Goal: Task Accomplishment & Management: Manage account settings

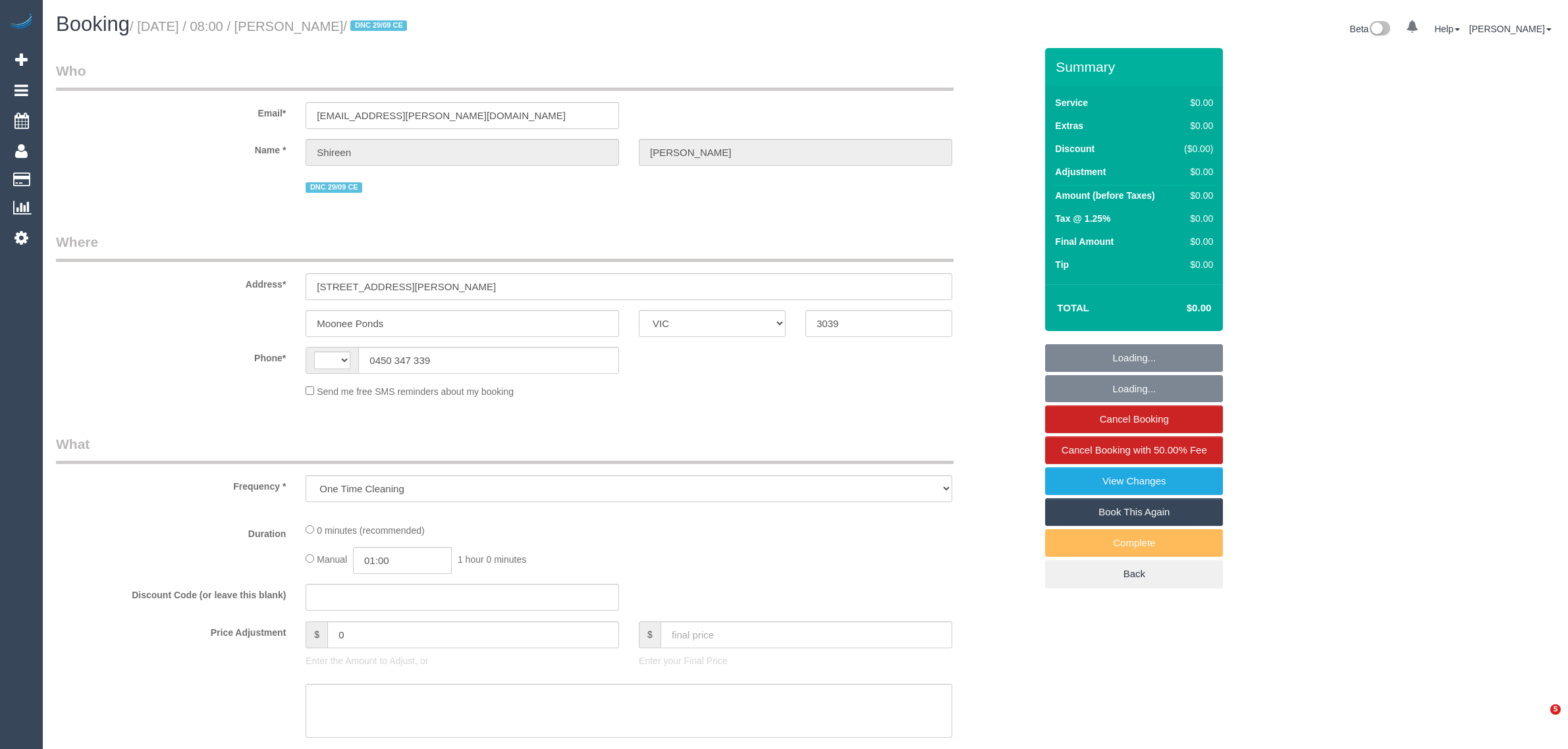
select select "VIC"
select select "string:AU"
select select "string:stripe-pm_1S7UZm2GScqysDRVXrxO2n2B"
select select "number:27"
select select "number:14"
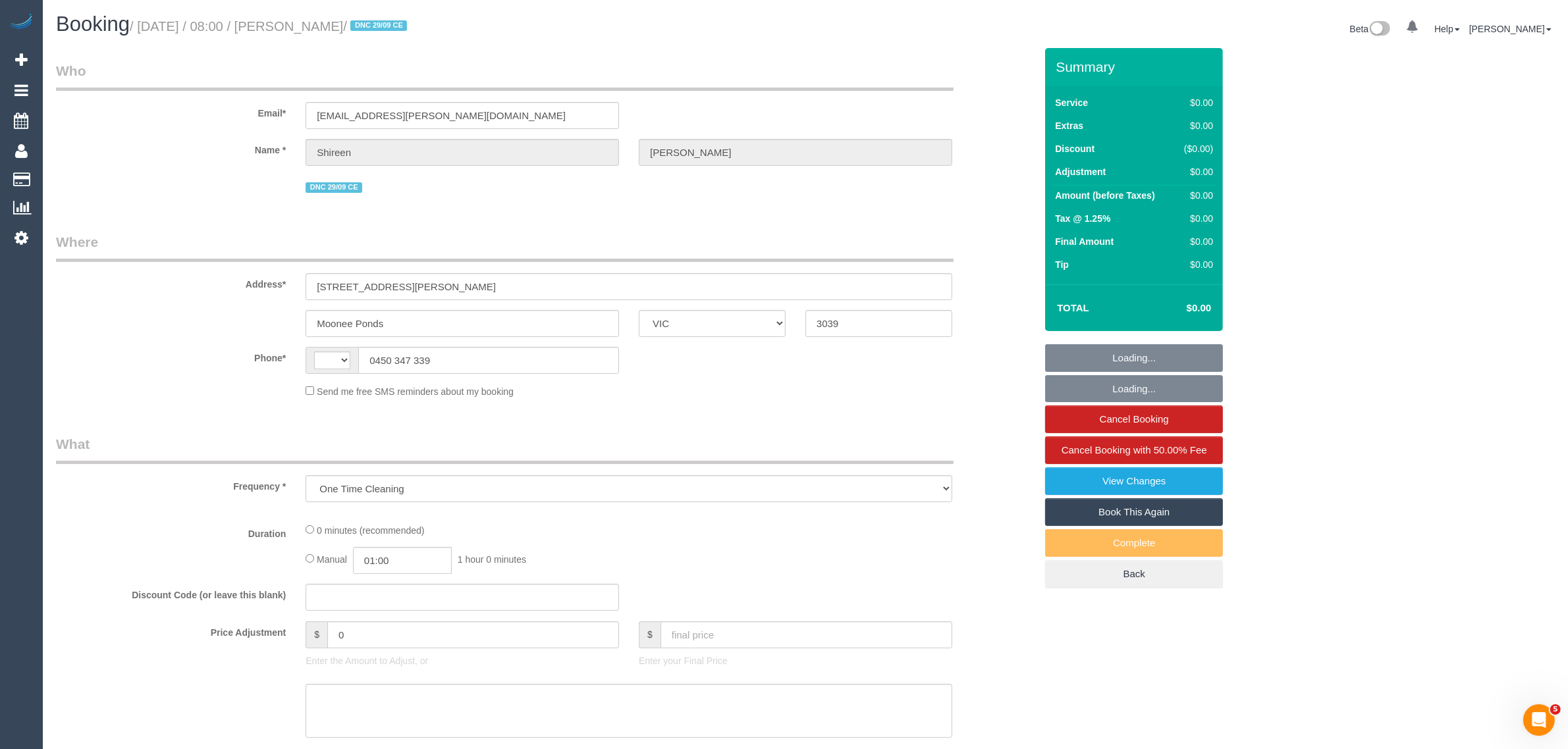
select select "number:18"
select select "number:25"
select select "number:26"
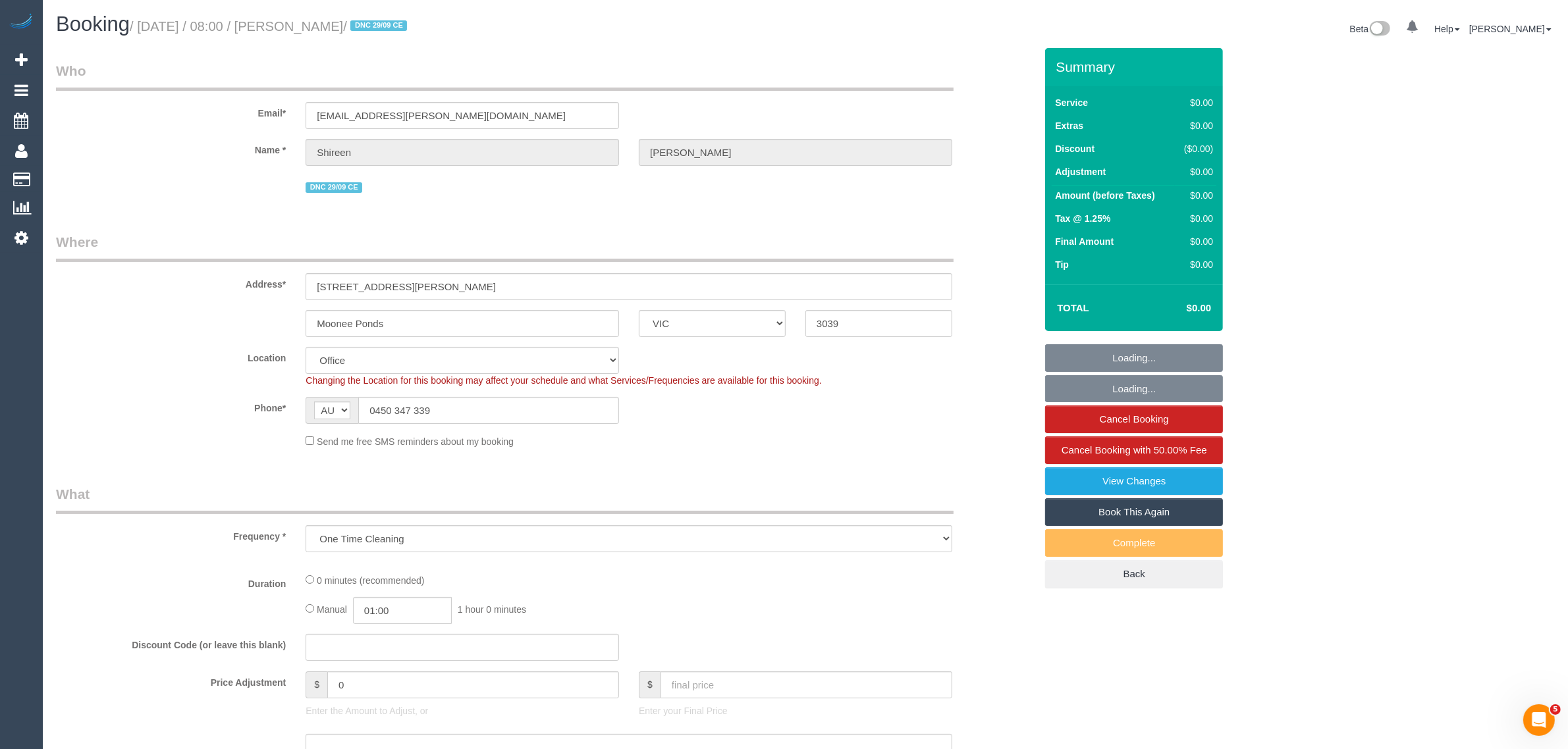
select select "object:769"
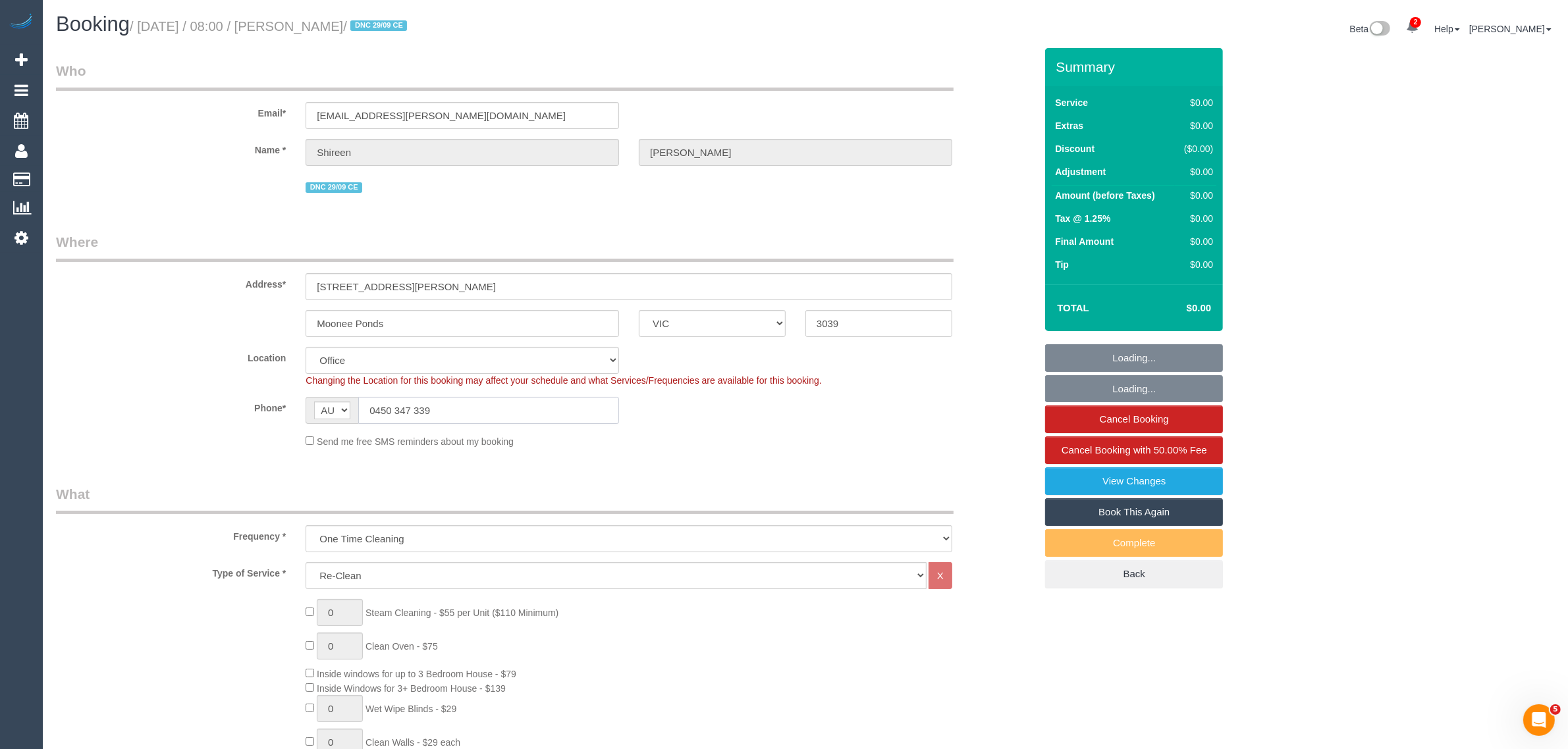
click at [429, 408] on input "0450 347 339" at bounding box center [488, 410] width 261 height 27
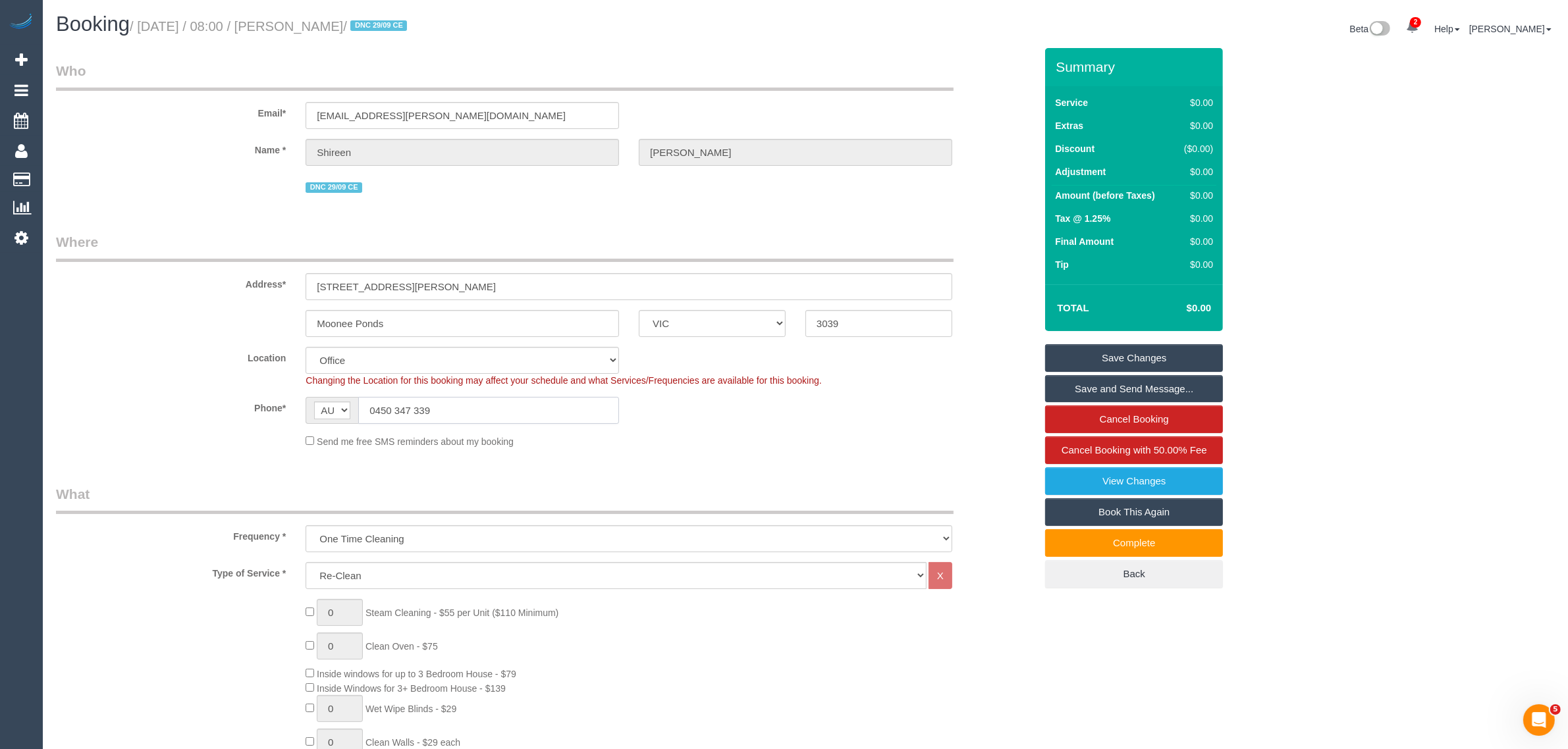
click at [429, 408] on input "0450 347 339" at bounding box center [488, 410] width 261 height 27
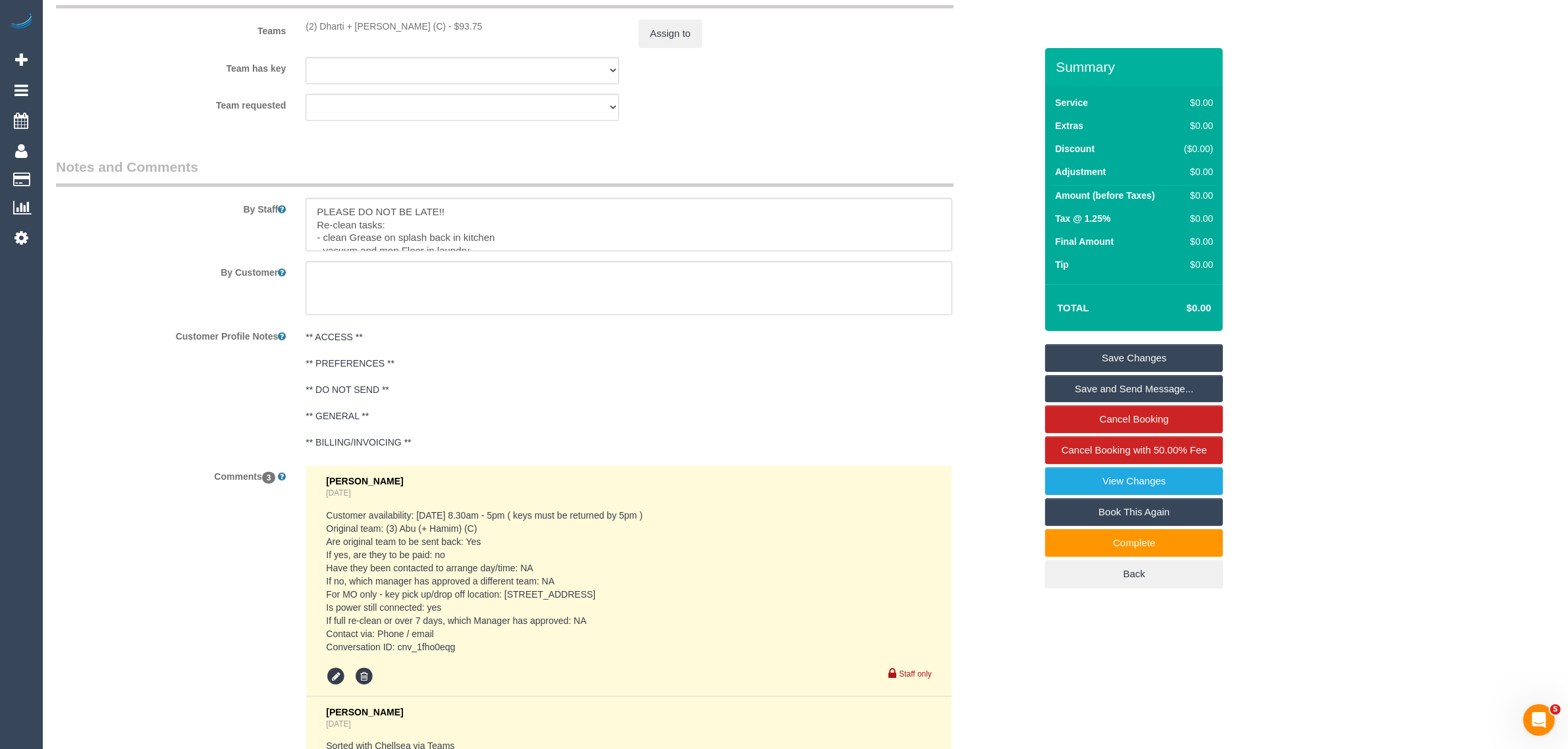
scroll to position [1974, 0]
